Goal: Find specific page/section: Find specific page/section

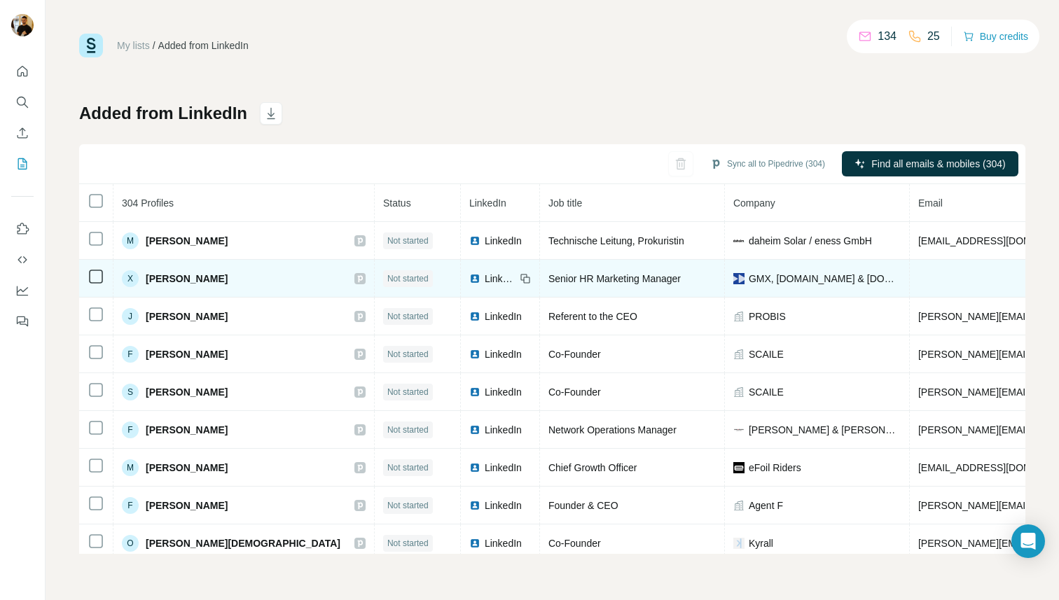
click at [910, 279] on td at bounding box center [1042, 279] width 264 height 38
click at [213, 277] on span "[PERSON_NAME]" at bounding box center [187, 279] width 82 height 14
click at [199, 276] on span "[PERSON_NAME]" at bounding box center [187, 279] width 82 height 14
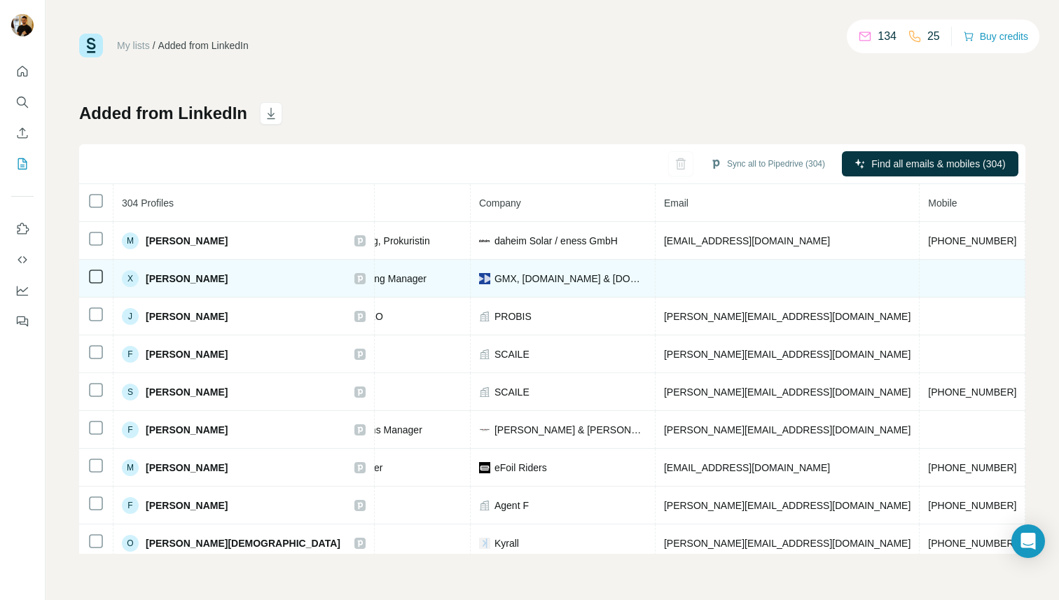
scroll to position [0, 258]
click at [670, 282] on td at bounding box center [784, 279] width 264 height 38
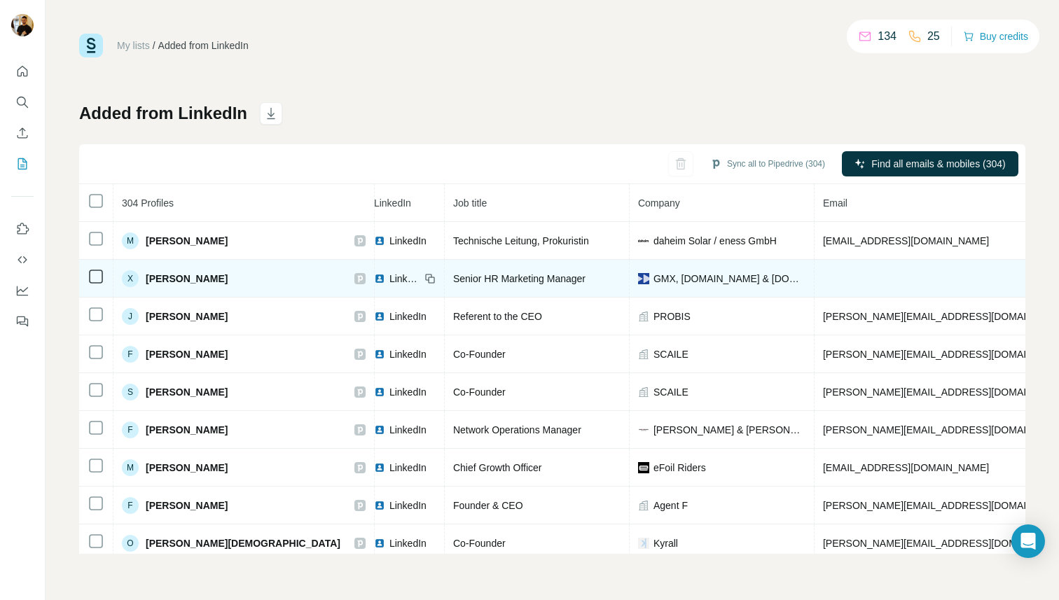
scroll to position [0, 0]
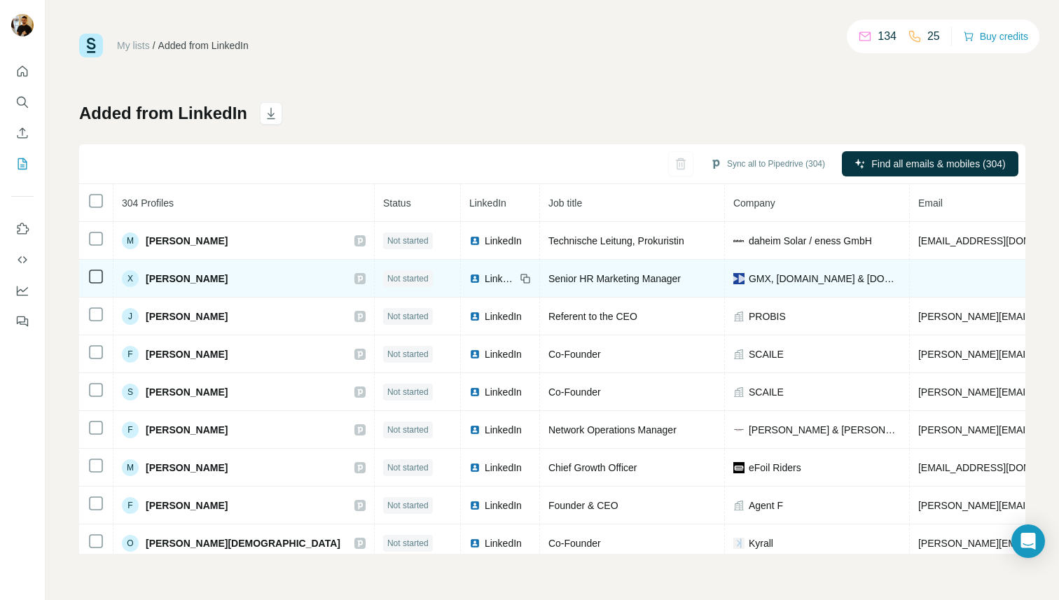
click at [556, 282] on span "Senior HR Marketing Manager" at bounding box center [615, 278] width 132 height 11
click at [212, 276] on span "[PERSON_NAME]" at bounding box center [187, 279] width 82 height 14
click at [126, 279] on div "X" at bounding box center [130, 278] width 17 height 17
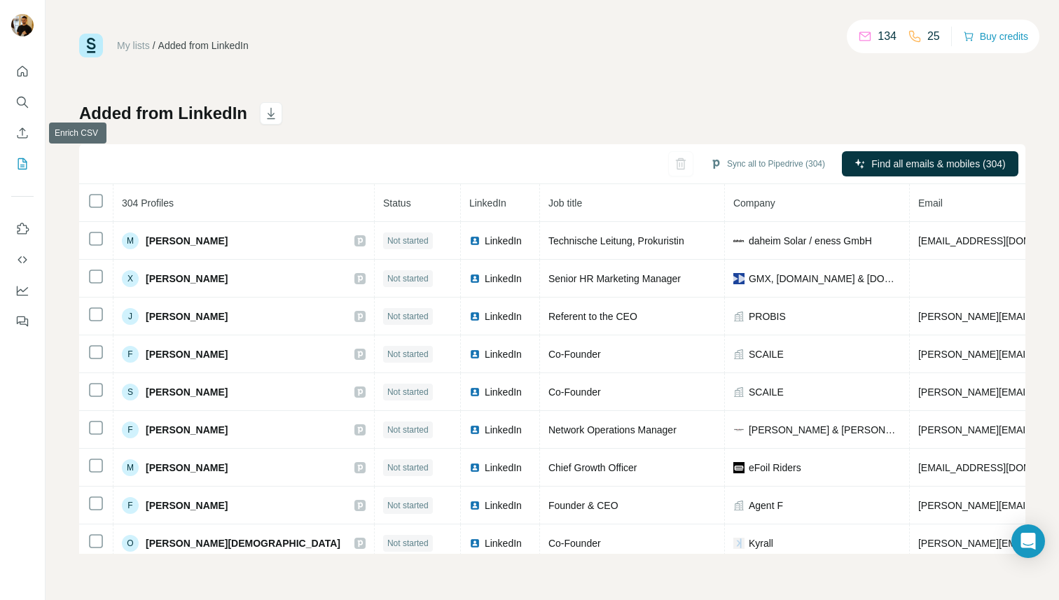
click at [23, 115] on nav at bounding box center [22, 118] width 22 height 118
click at [19, 97] on icon "Search" at bounding box center [21, 101] width 9 height 9
click at [23, 97] on icon "Search" at bounding box center [21, 101] width 9 height 9
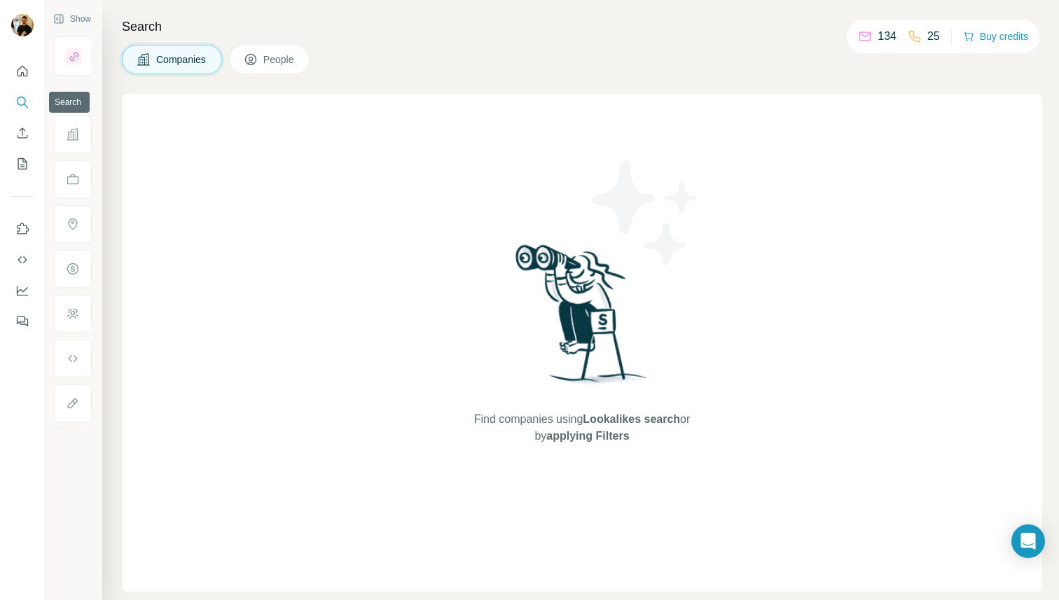
click at [23, 97] on icon "Search" at bounding box center [21, 101] width 9 height 9
click at [280, 54] on span "People" at bounding box center [279, 60] width 32 height 14
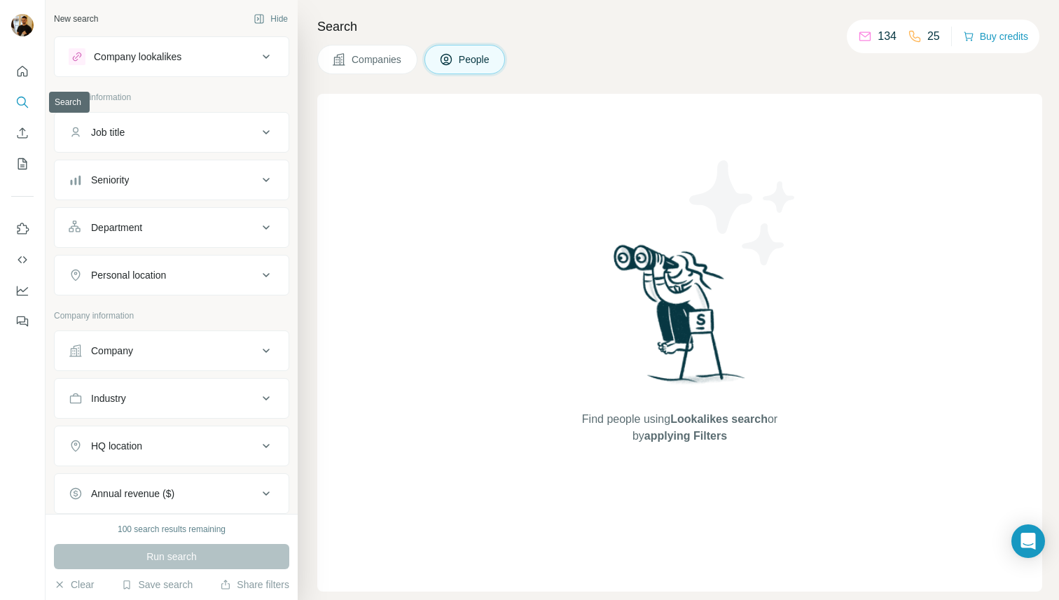
click at [24, 109] on icon "Search" at bounding box center [22, 102] width 14 height 14
